Goal: Use online tool/utility: Utilize a website feature to perform a specific function

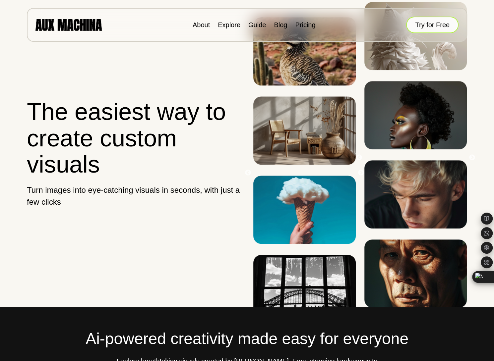
click at [413, 23] on button "Try for Free" at bounding box center [432, 25] width 52 height 17
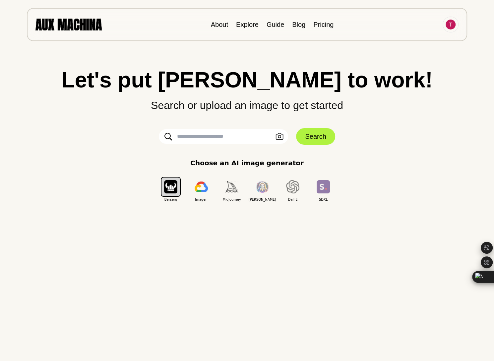
click at [226, 133] on input "text" at bounding box center [223, 136] width 129 height 15
click at [279, 134] on icon "button" at bounding box center [279, 136] width 8 height 7
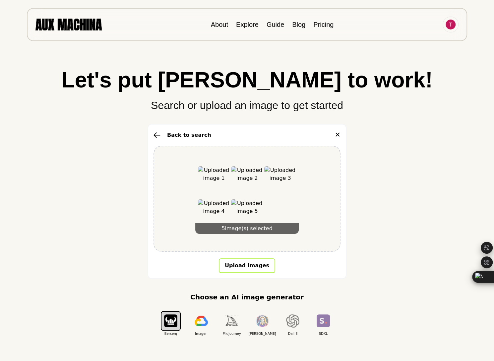
click at [253, 264] on button "Upload Images" at bounding box center [247, 265] width 56 height 15
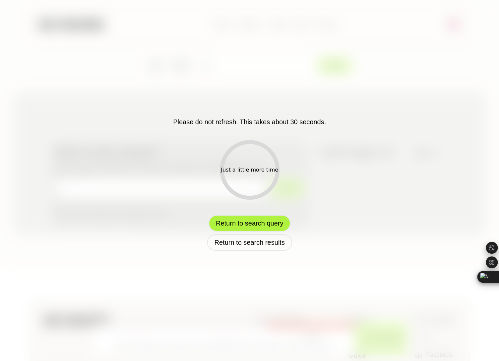
click at [261, 224] on button "Return to search query" at bounding box center [249, 223] width 82 height 17
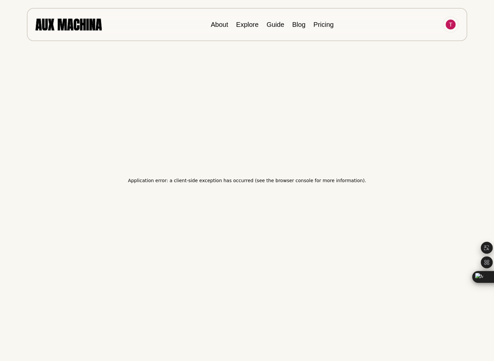
click at [171, 184] on h2 "Application error: a client-side exception has occurred (see the browser consol…" at bounding box center [247, 180] width 238 height 9
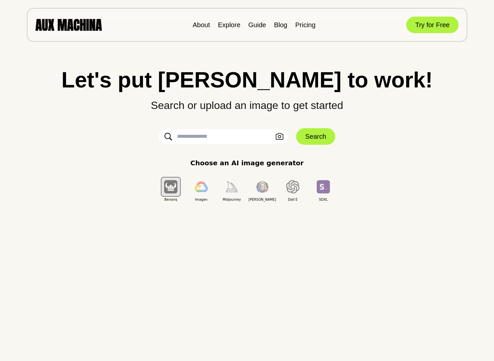
click at [219, 142] on input "text" at bounding box center [223, 136] width 129 height 15
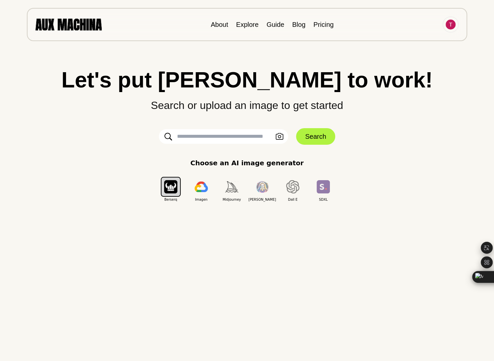
paste input "****"
type input "****"
click at [281, 137] on icon "button" at bounding box center [280, 136] width 8 height 7
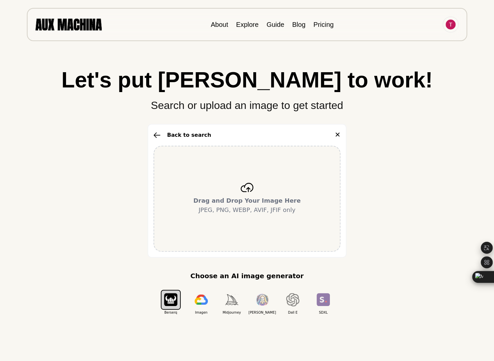
click at [250, 186] on icon at bounding box center [246, 187] width 13 height 9
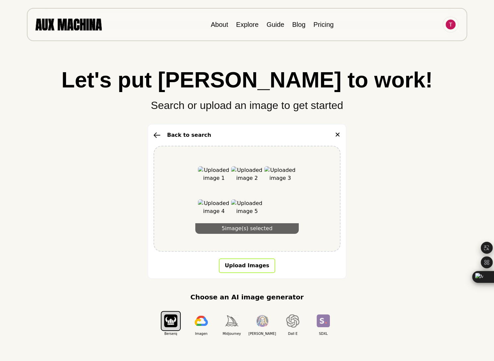
click at [248, 270] on button "Upload Images" at bounding box center [247, 265] width 56 height 15
